Goal: Task Accomplishment & Management: Use online tool/utility

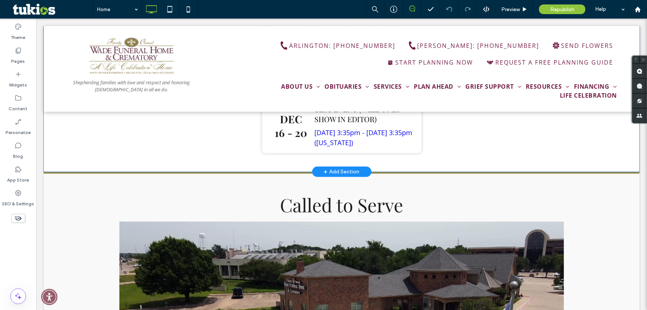
scroll to position [1855, 0]
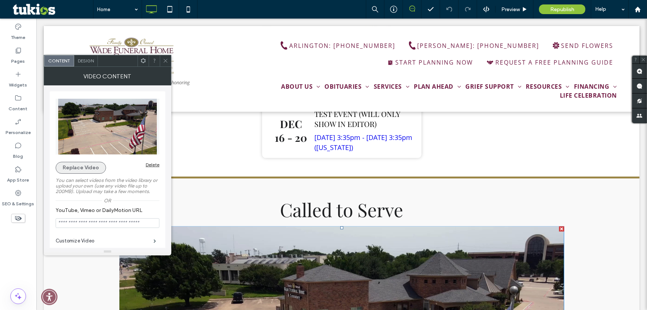
click at [97, 167] on button "Replace Video" at bounding box center [81, 168] width 50 height 12
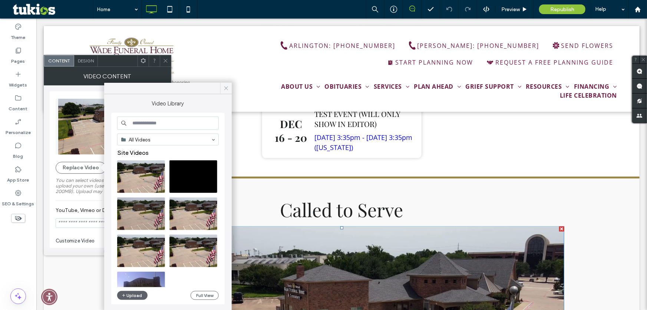
click at [226, 88] on icon at bounding box center [226, 88] width 7 height 7
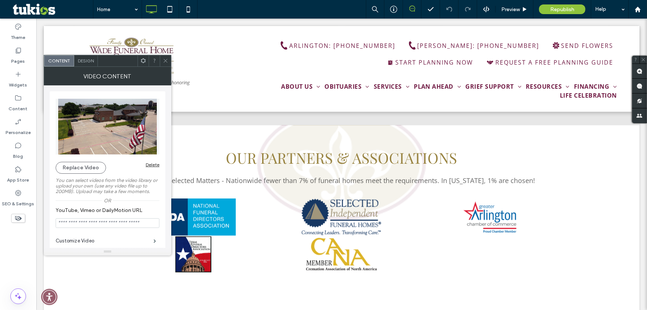
scroll to position [3171, 0]
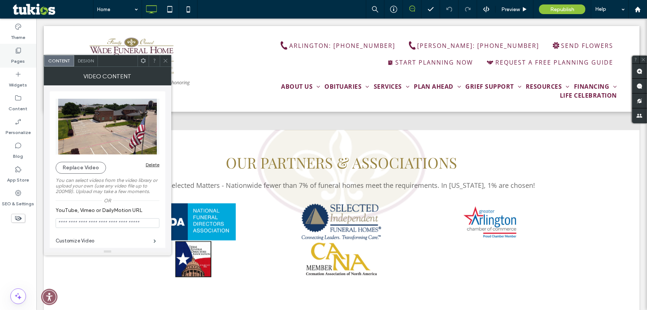
click at [28, 52] on div "Pages" at bounding box center [18, 56] width 36 height 24
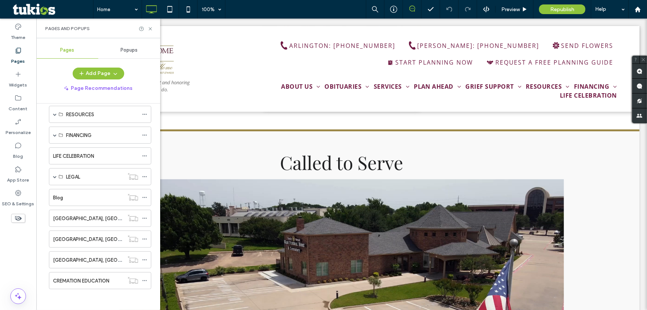
scroll to position [1889, 0]
